Goal: Information Seeking & Learning: Understand process/instructions

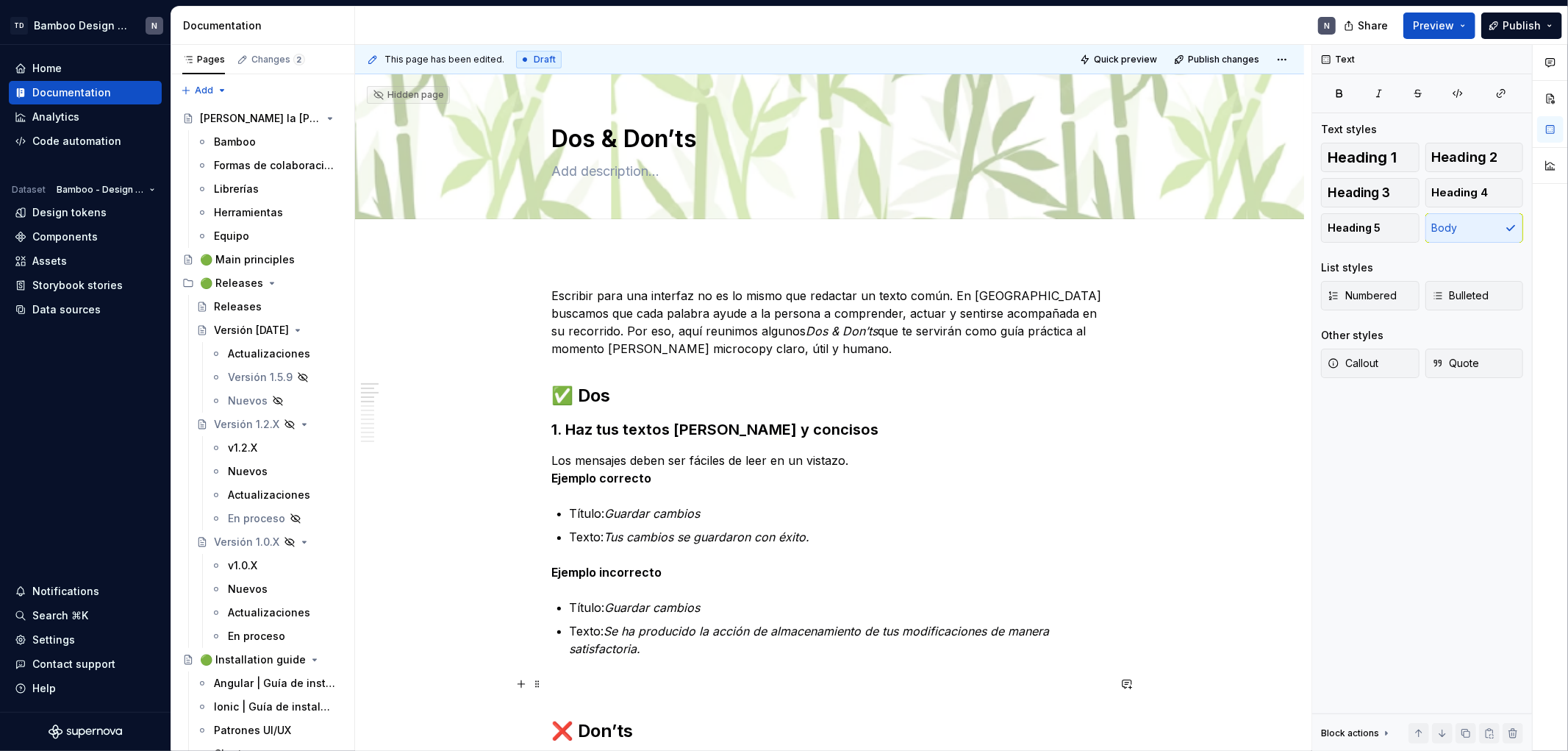
scroll to position [327, 0]
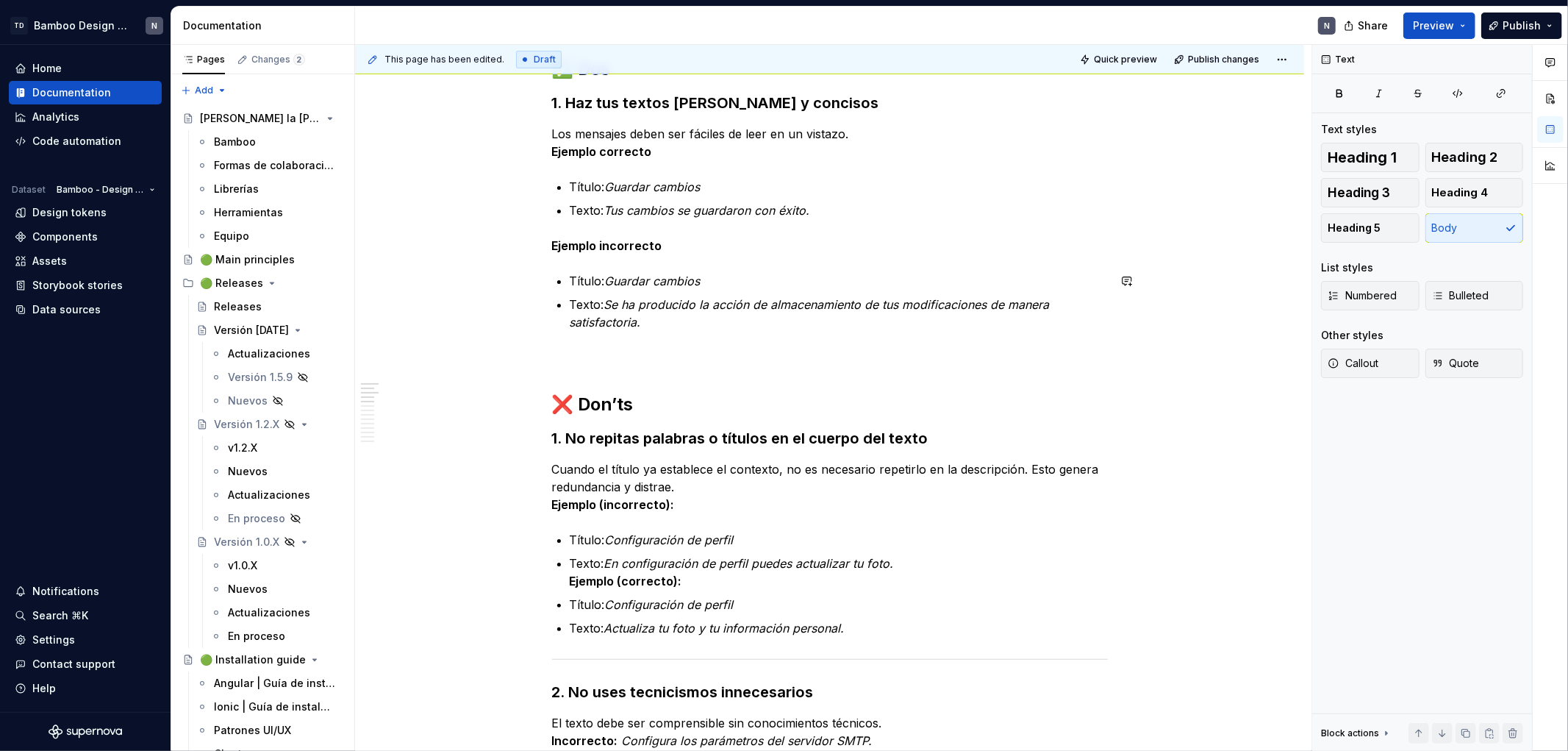
click at [675, 327] on p "Texto: Se ha producido la acción de almacenamiento de tus modificaciones de man…" at bounding box center [838, 313] width 538 height 35
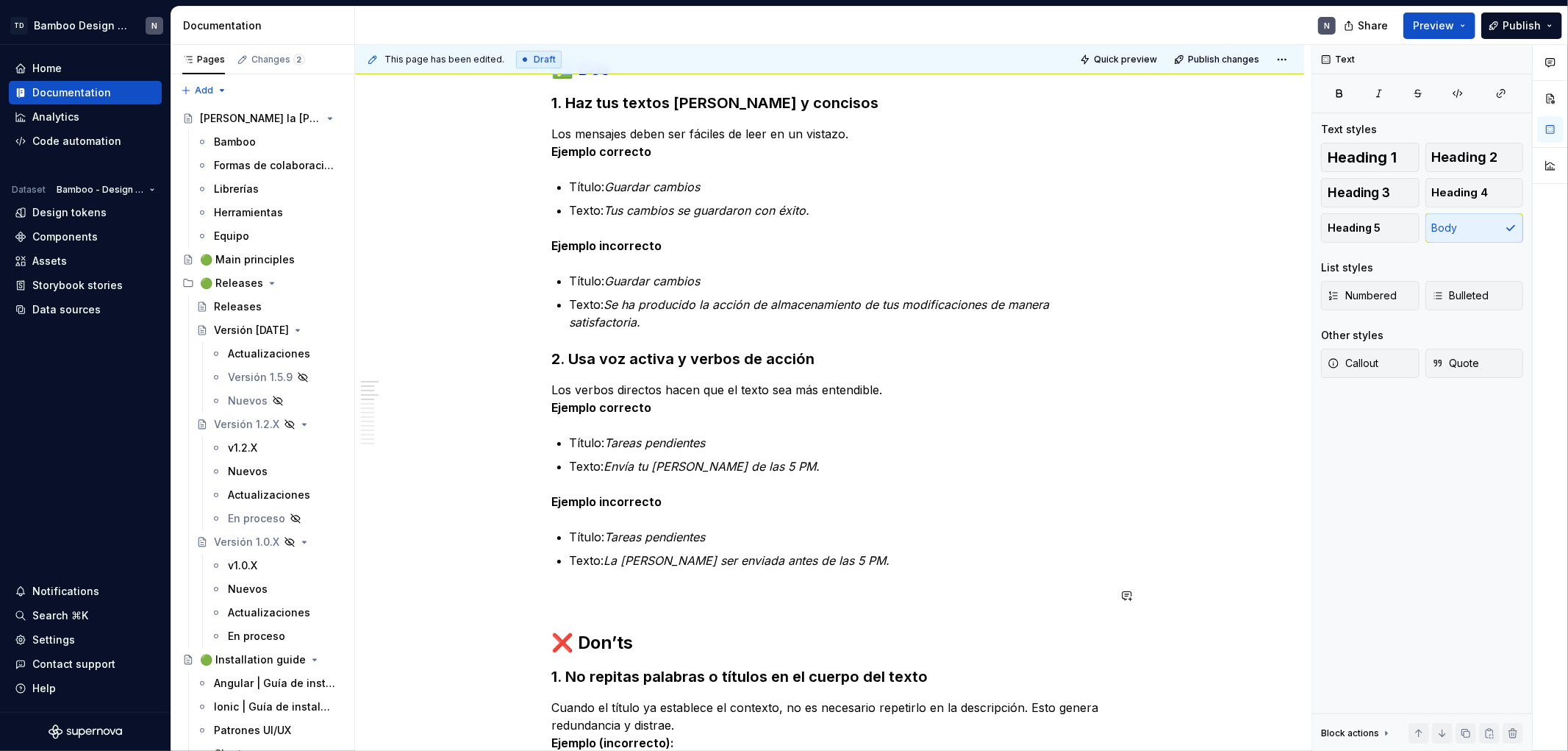
click at [882, 554] on p "Texto: La [PERSON_NAME] ser enviada antes de las 5 PM." at bounding box center [838, 560] width 538 height 18
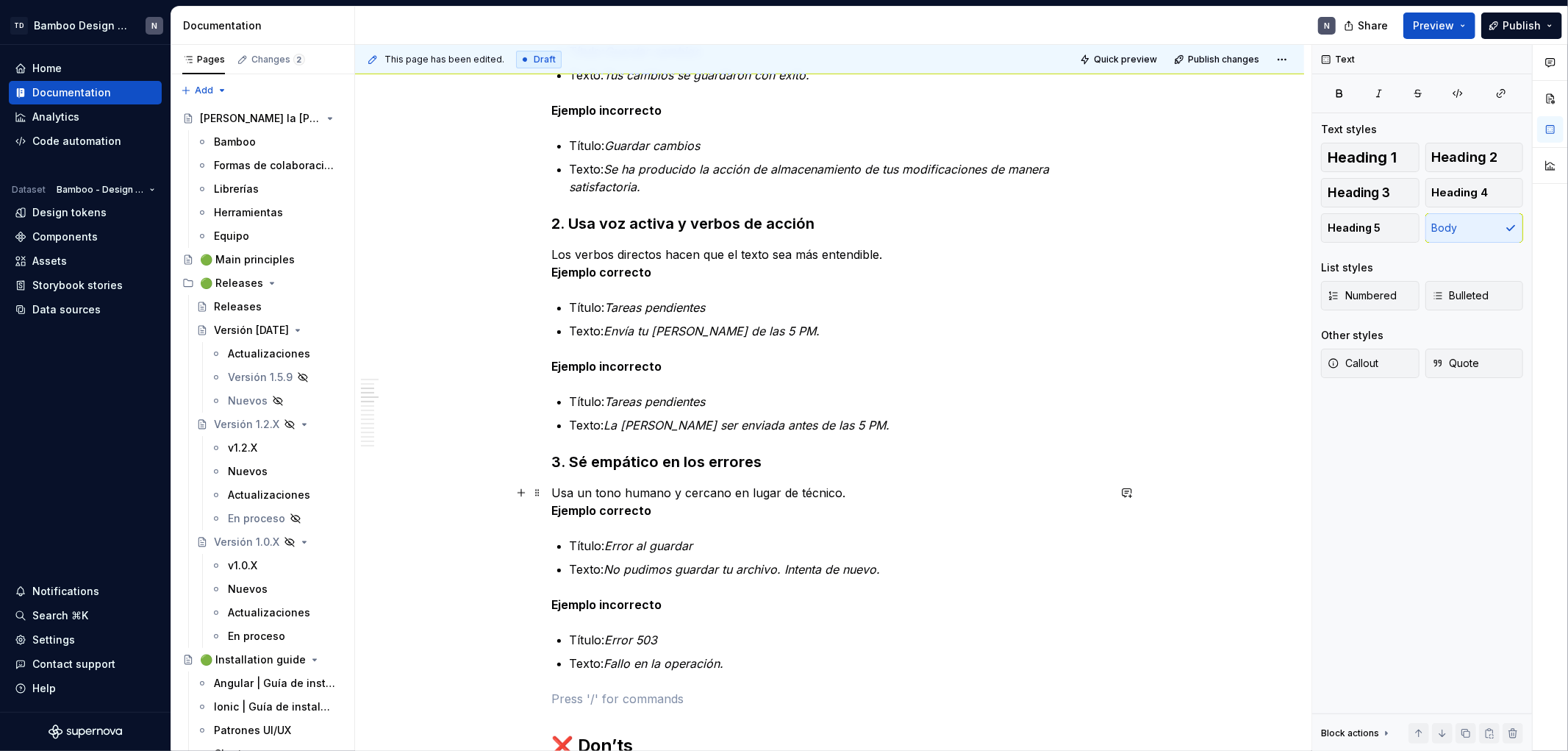
scroll to position [490, 0]
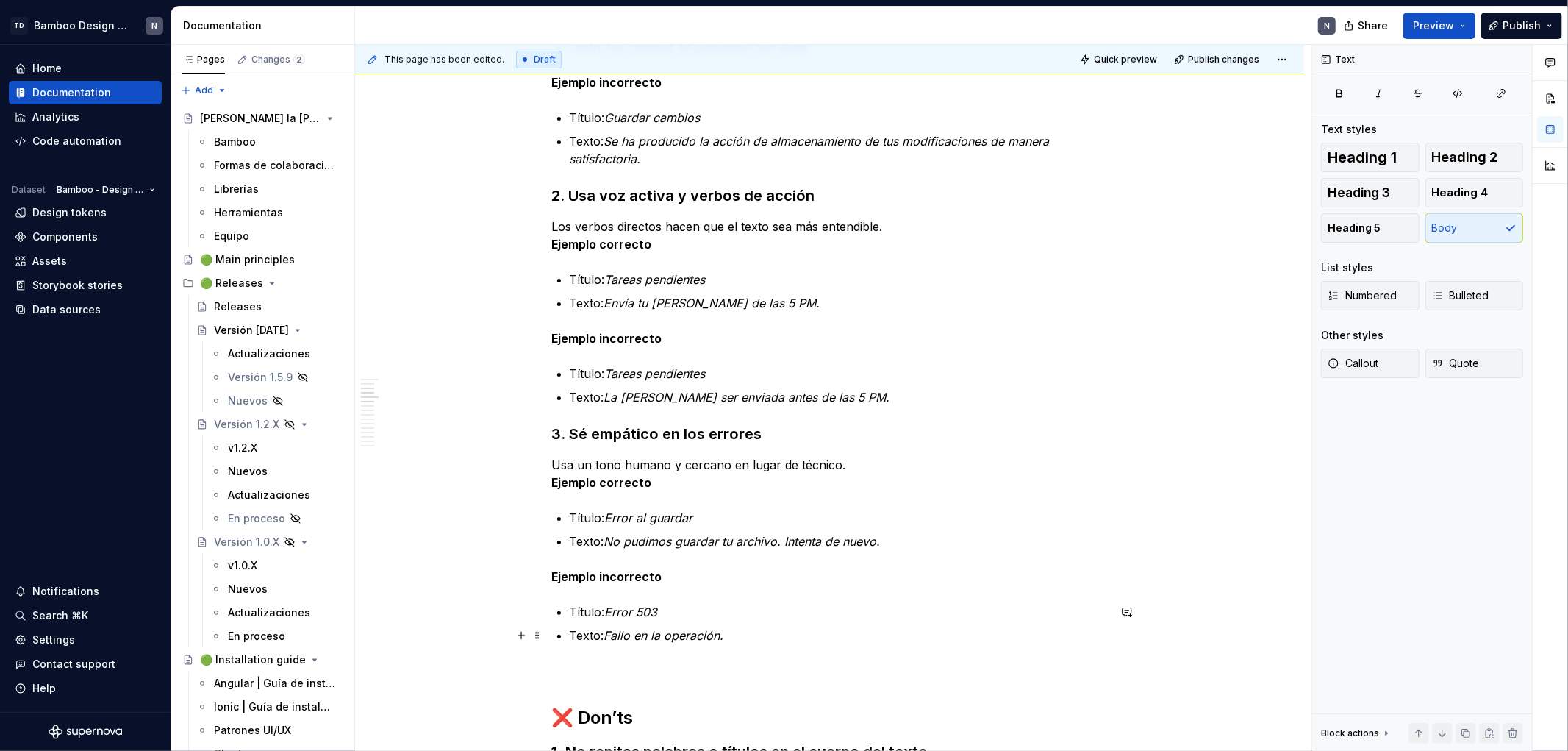
click at [805, 631] on p "Texto: Fallo en la operación." at bounding box center [838, 635] width 538 height 18
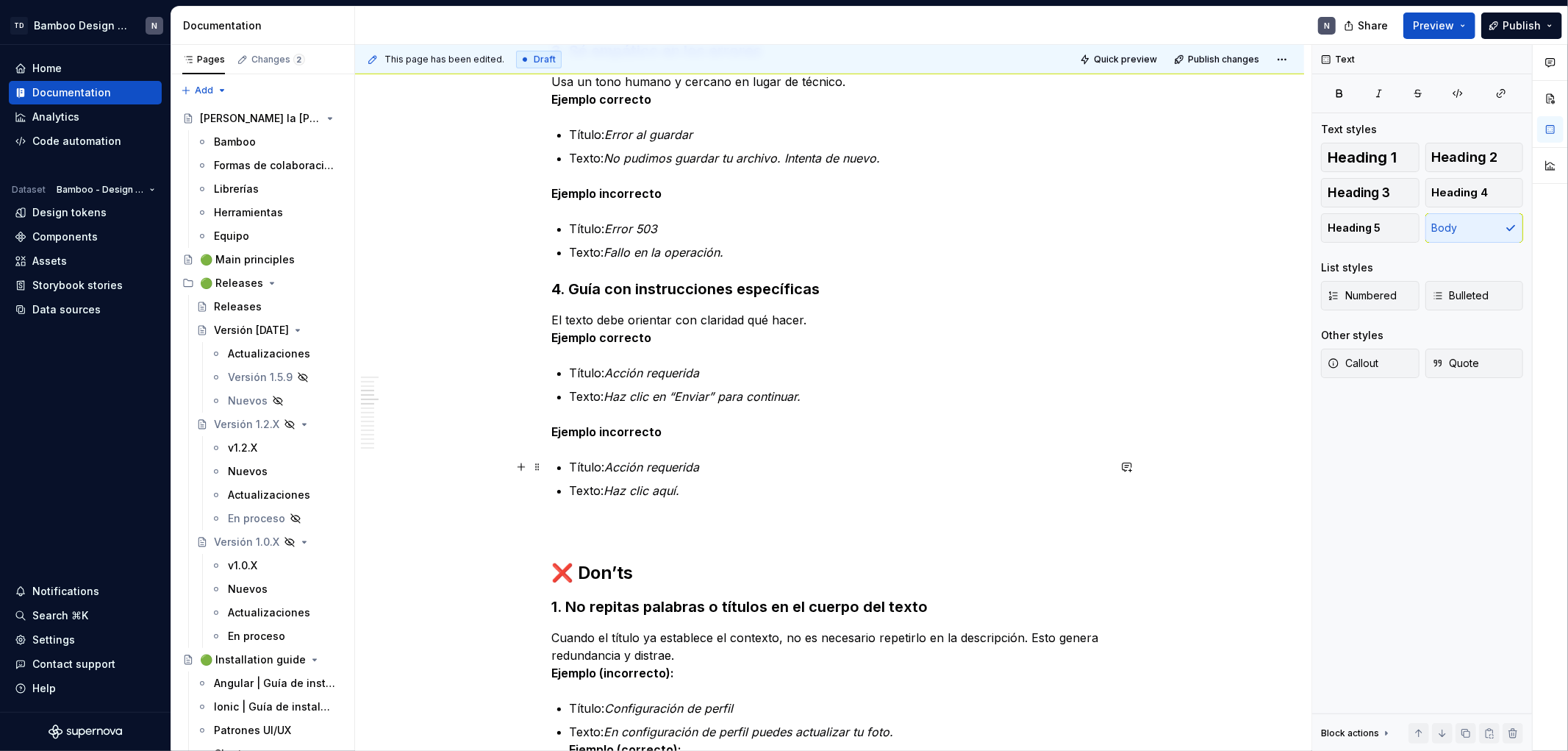
scroll to position [899, 0]
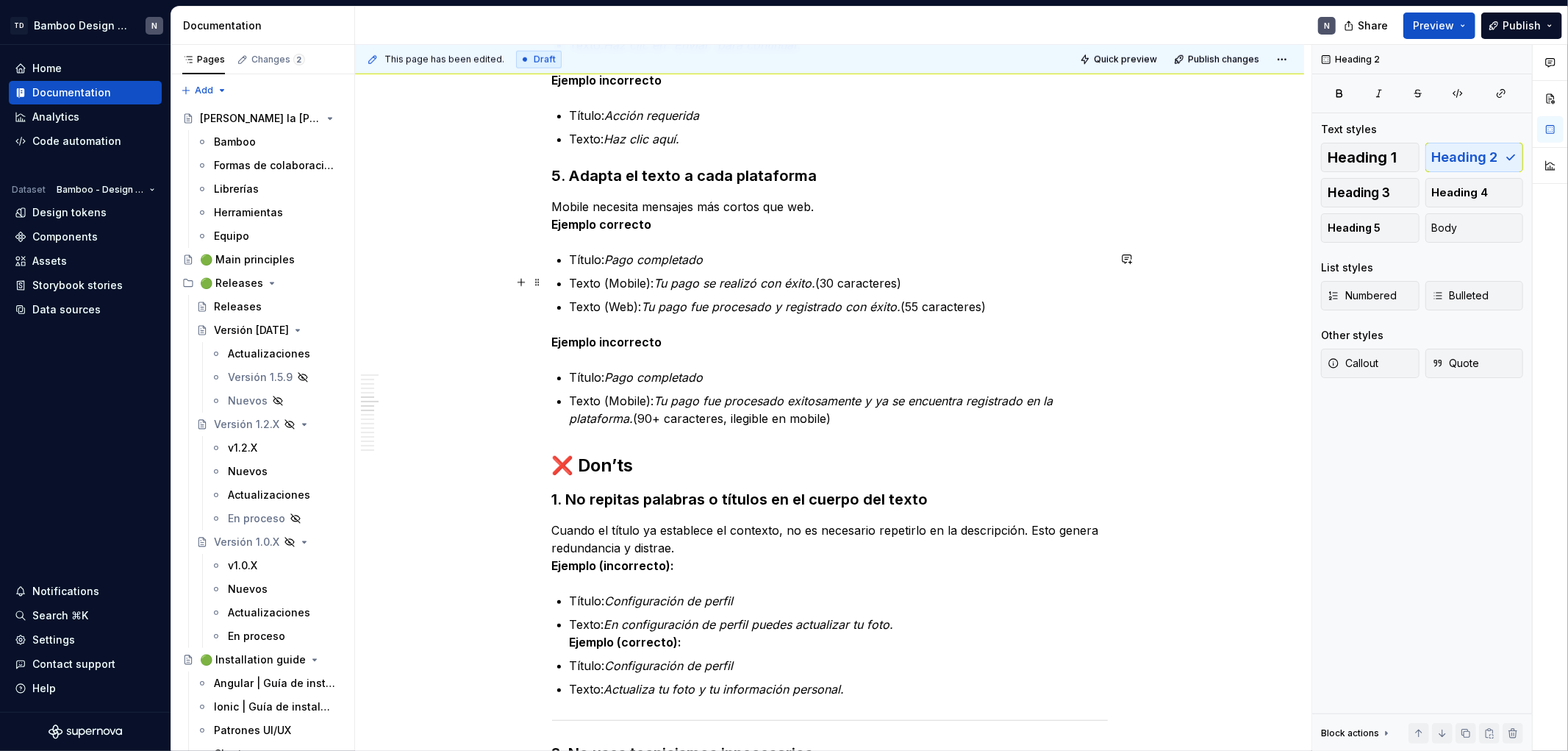
scroll to position [1226, 0]
click at [567, 642] on div "Escribir para una interfaz no es lo mismo que redactar un texto común. En [GEOG…" at bounding box center [830, 602] width 556 height 3082
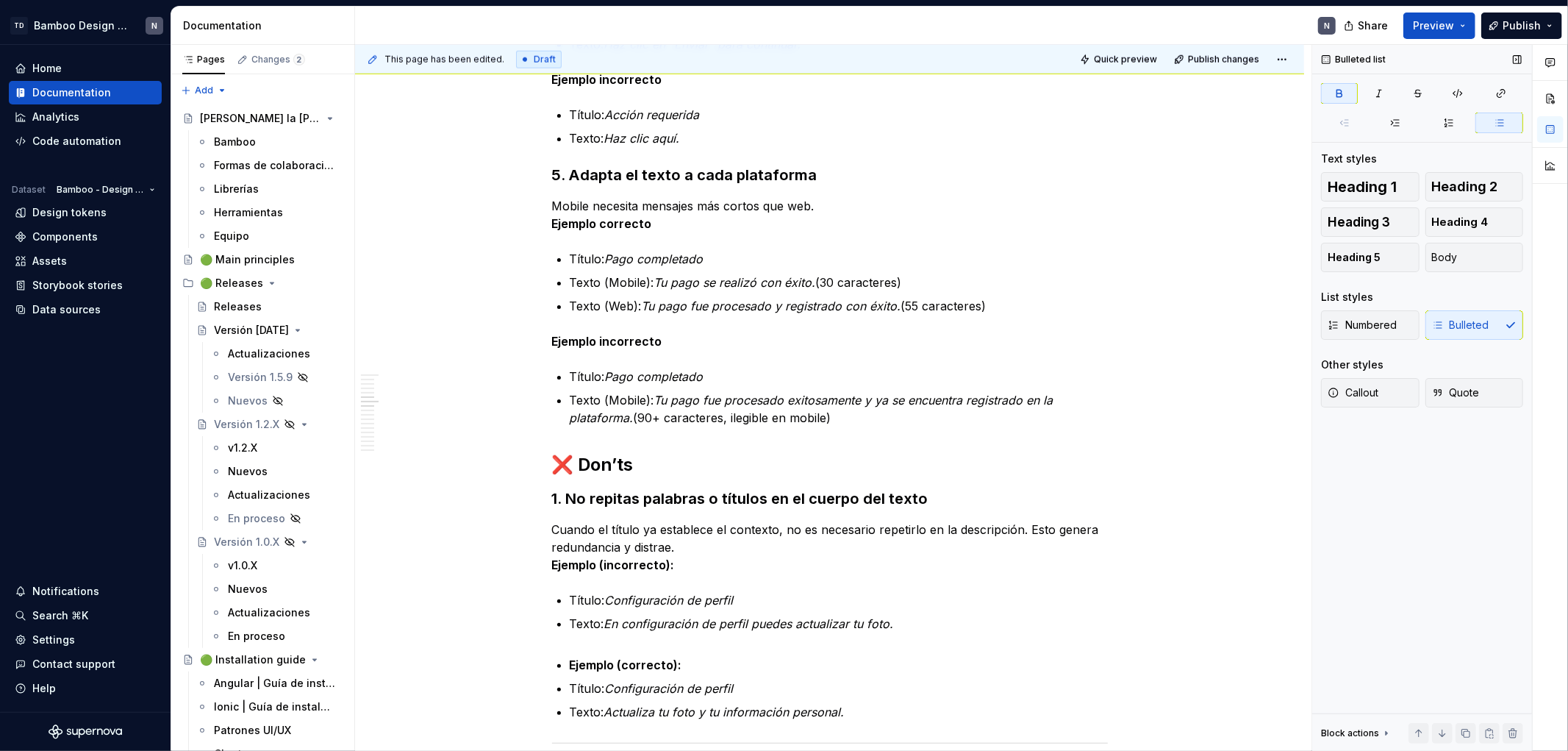
click at [1469, 329] on div "Numbered Bulleted" at bounding box center [1422, 325] width 202 height 30
click at [1381, 252] on button "Heading 5" at bounding box center [1371, 258] width 99 height 30
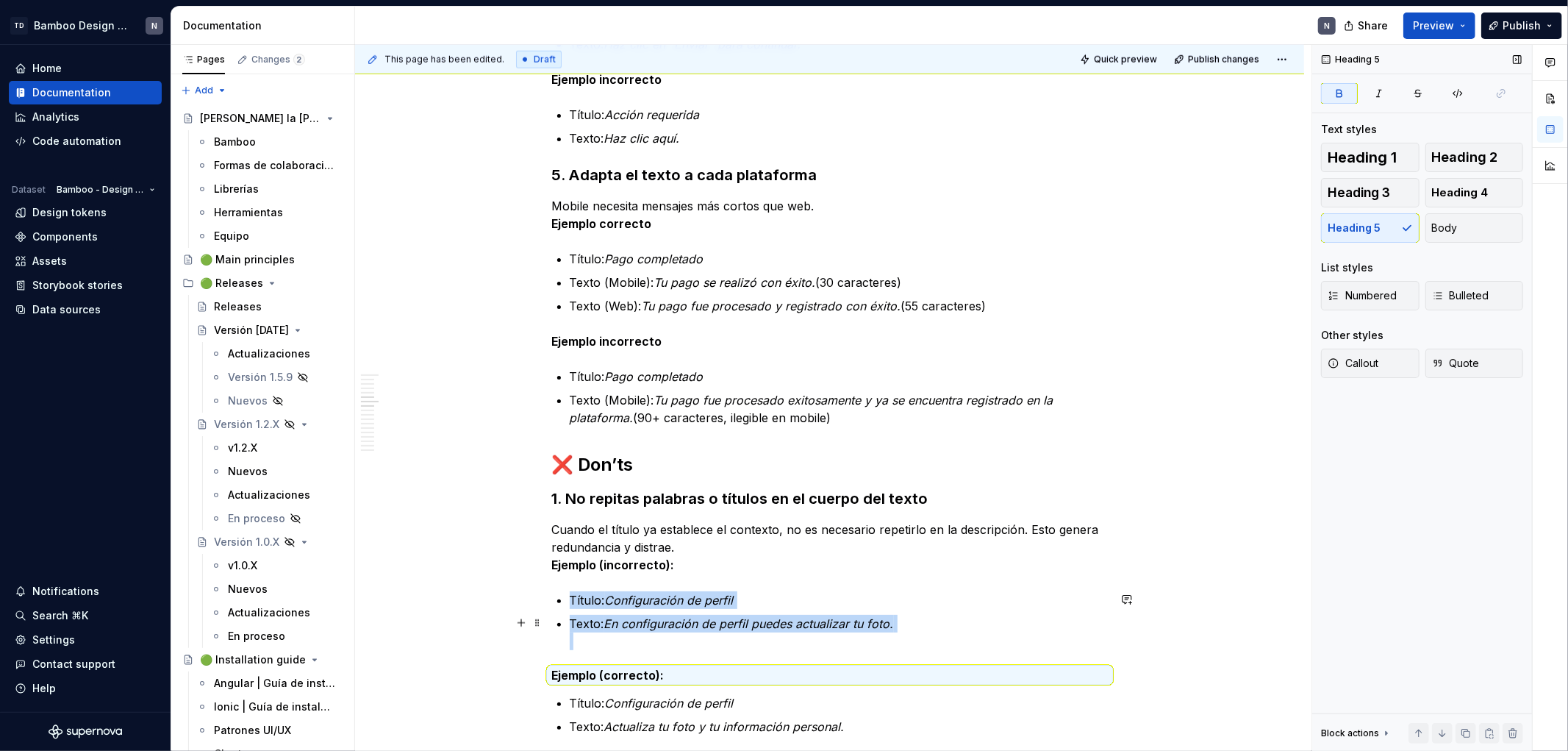
click at [583, 644] on p "Texto: En configuración de perfil puedes actualizar tu foto." at bounding box center [838, 632] width 538 height 35
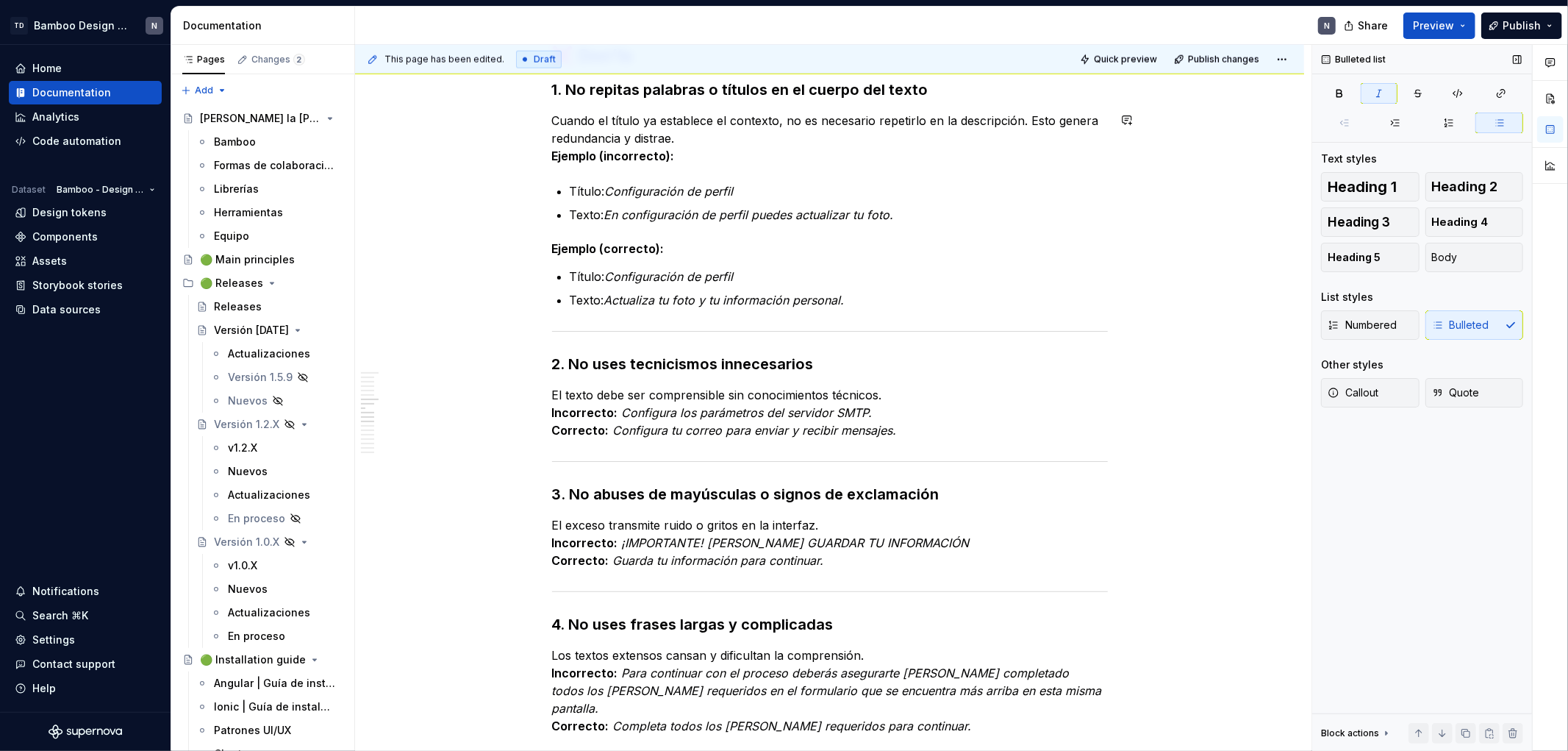
scroll to position [1388, 0]
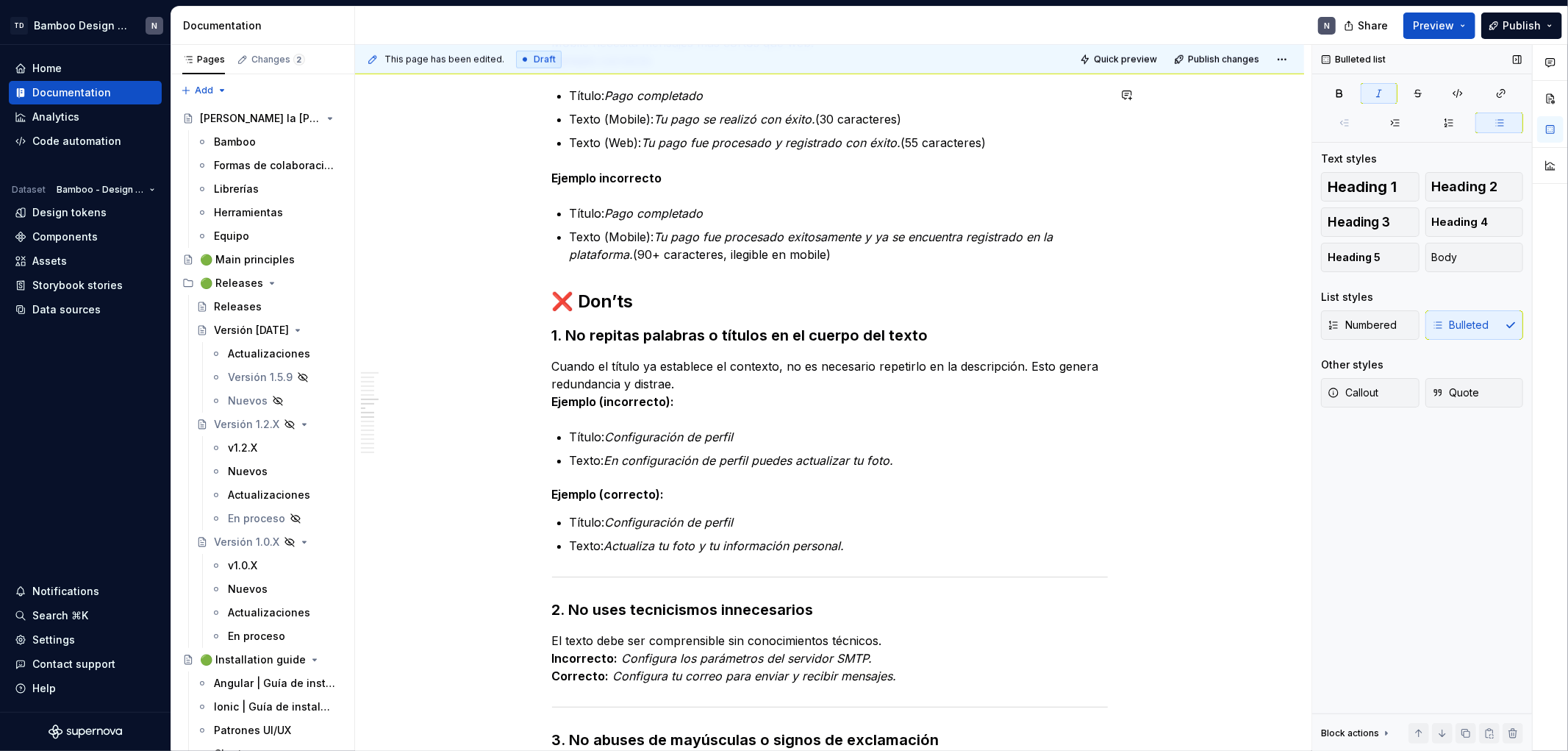
click at [1190, 70] on div "This page has been edited. Draft Quick preview Publish changes" at bounding box center [830, 60] width 950 height 30
type textarea "*"
